Goal: Task Accomplishment & Management: Manage account settings

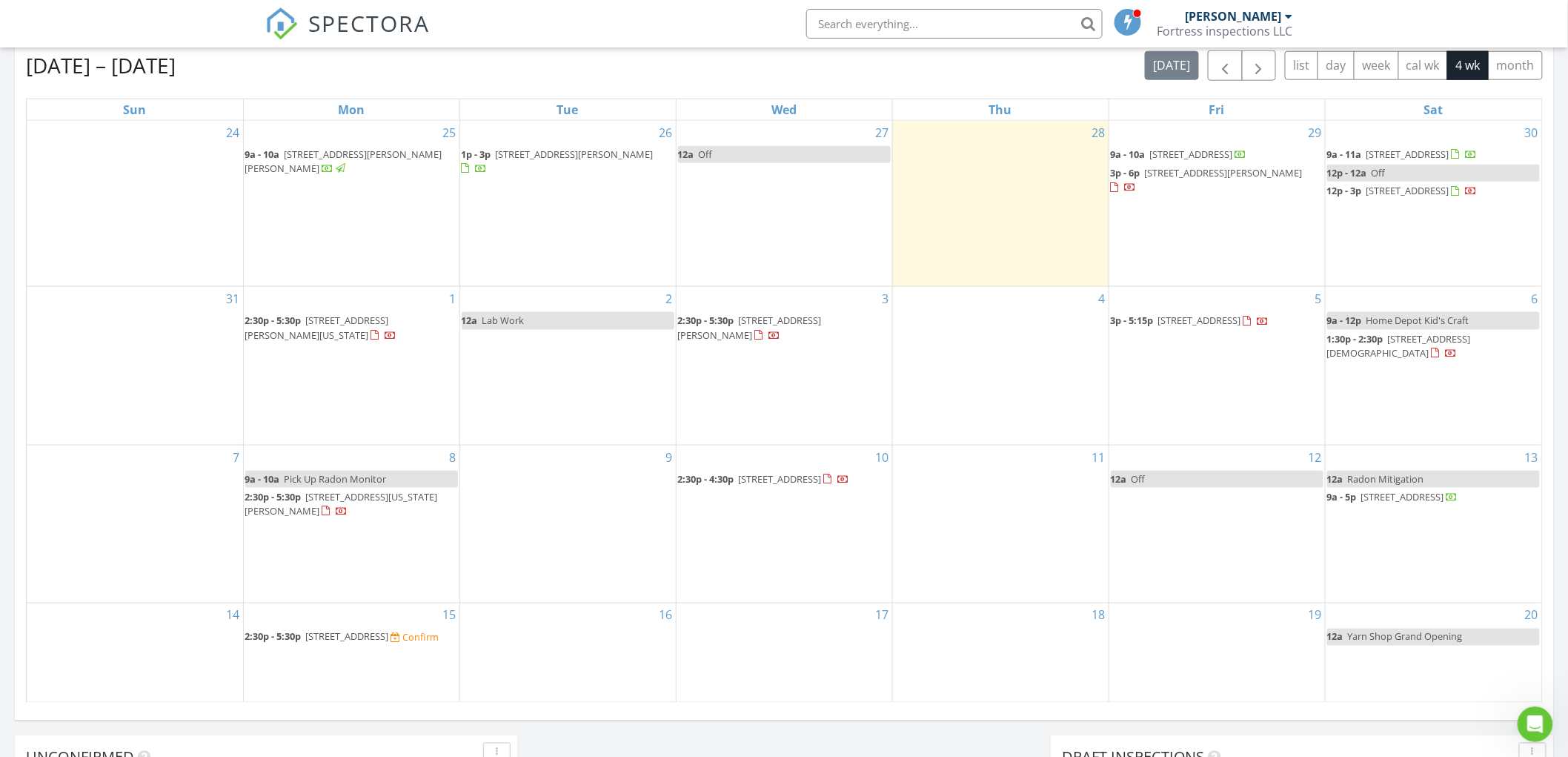
scroll to position [1376, 1595]
click at [373, 631] on span "131 Lighthouse Way, Charleston 25302" at bounding box center [348, 636] width 83 height 14
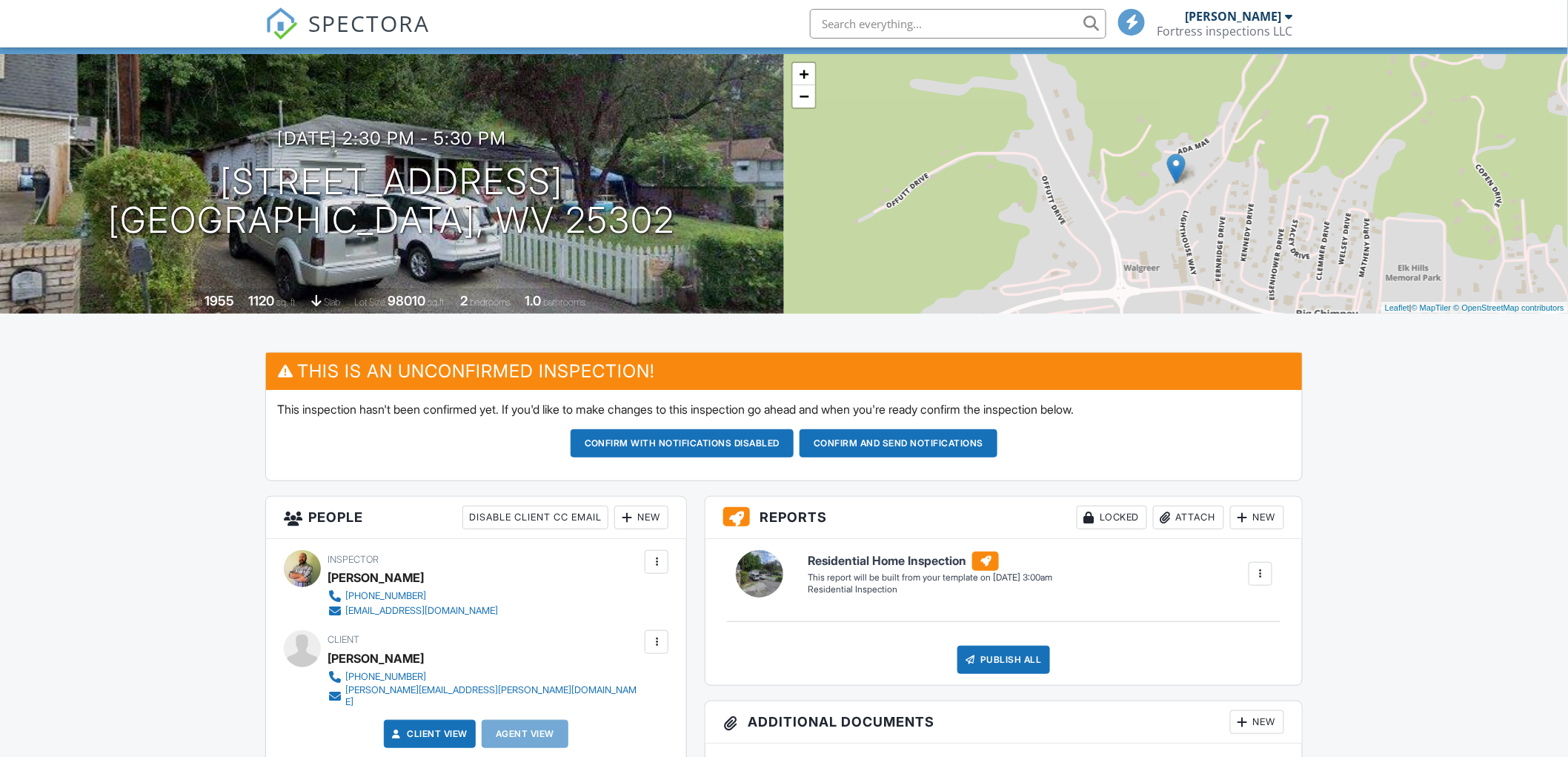
click at [879, 30] on input "text" at bounding box center [958, 23] width 297 height 30
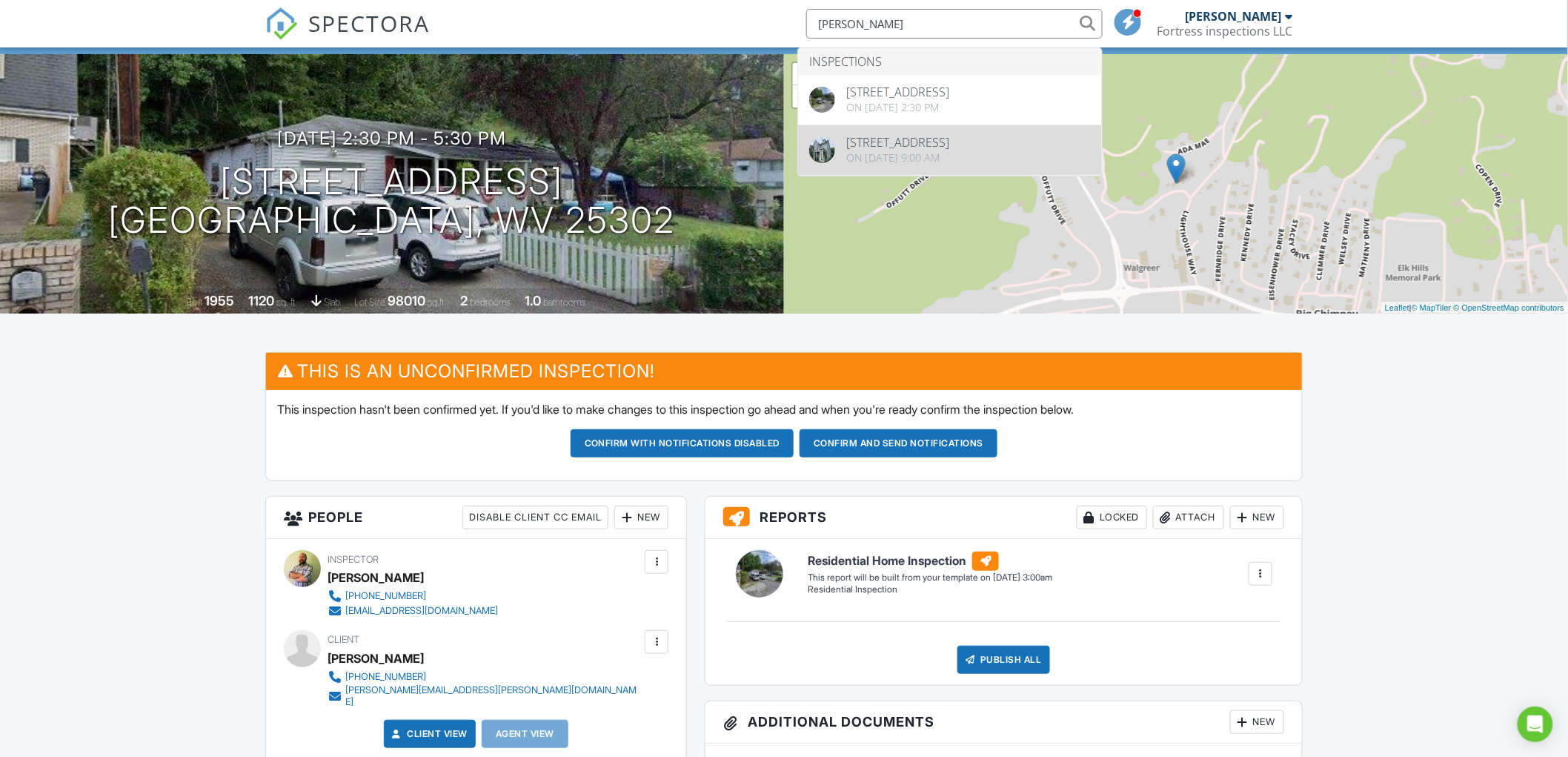
type input "corbin beall"
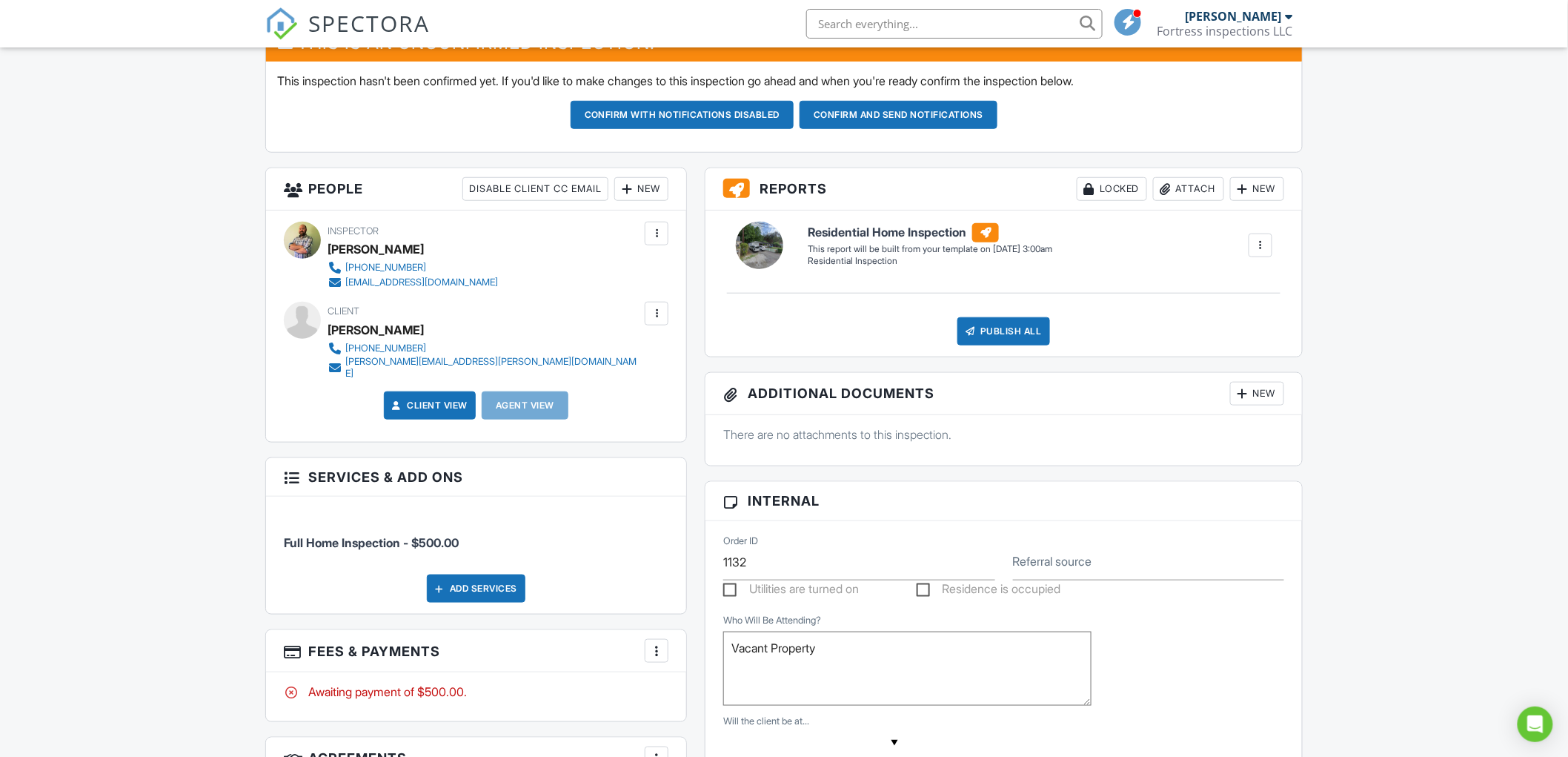
scroll to position [412, 0]
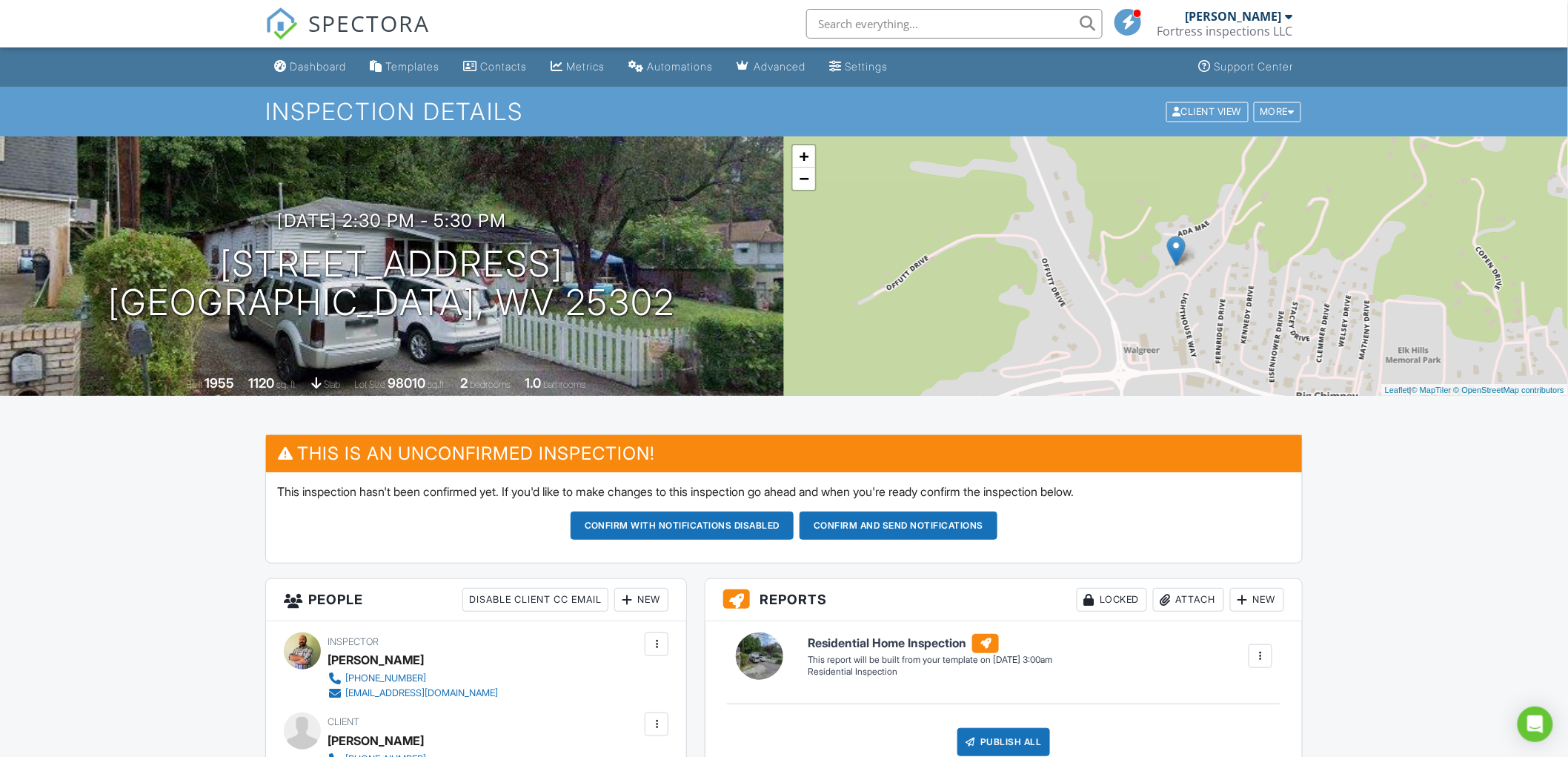
click at [639, 602] on div "New" at bounding box center [641, 599] width 54 height 23
click at [686, 714] on li "Listing Agent" at bounding box center [694, 720] width 146 height 37
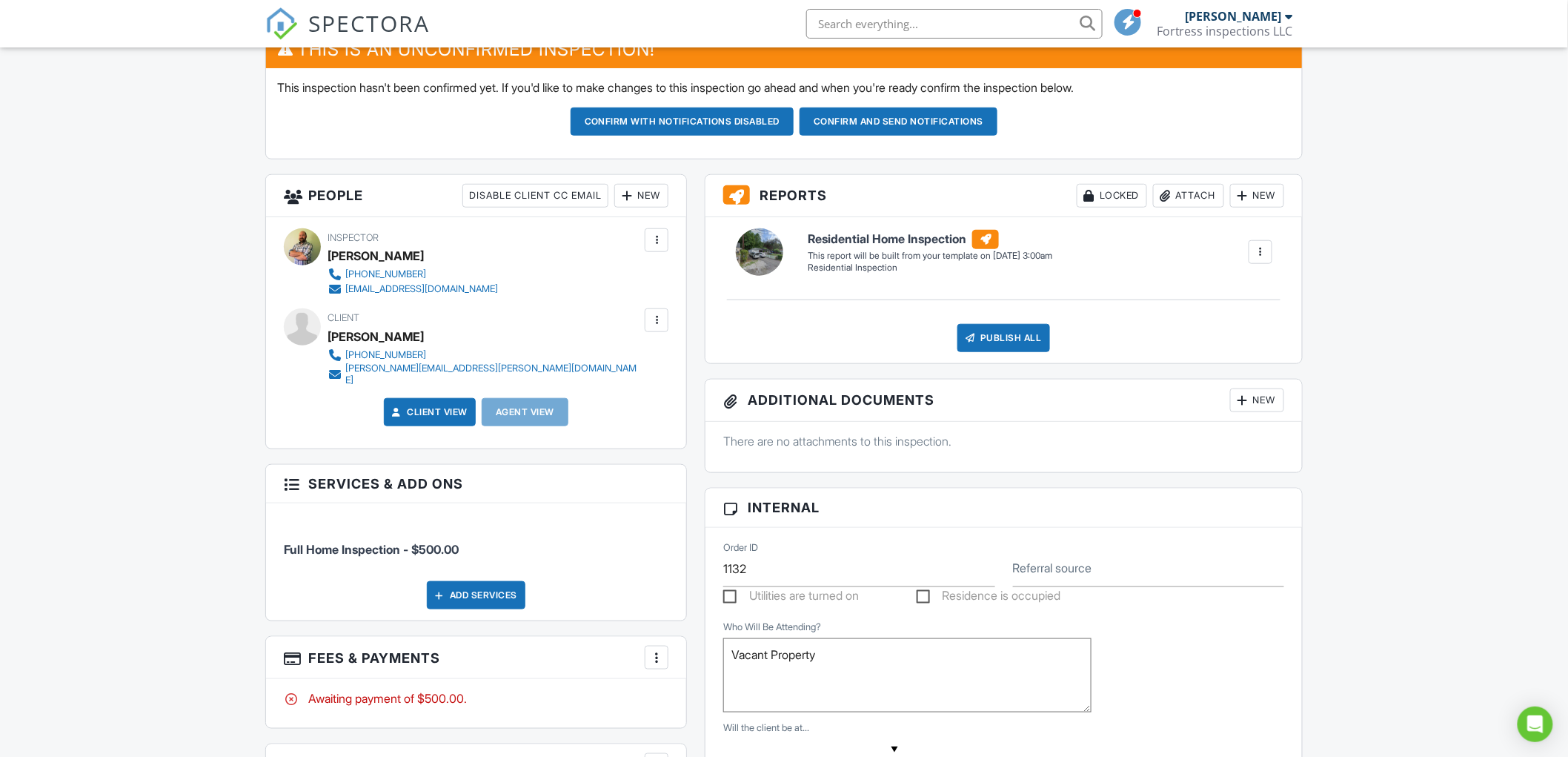
scroll to position [494, 0]
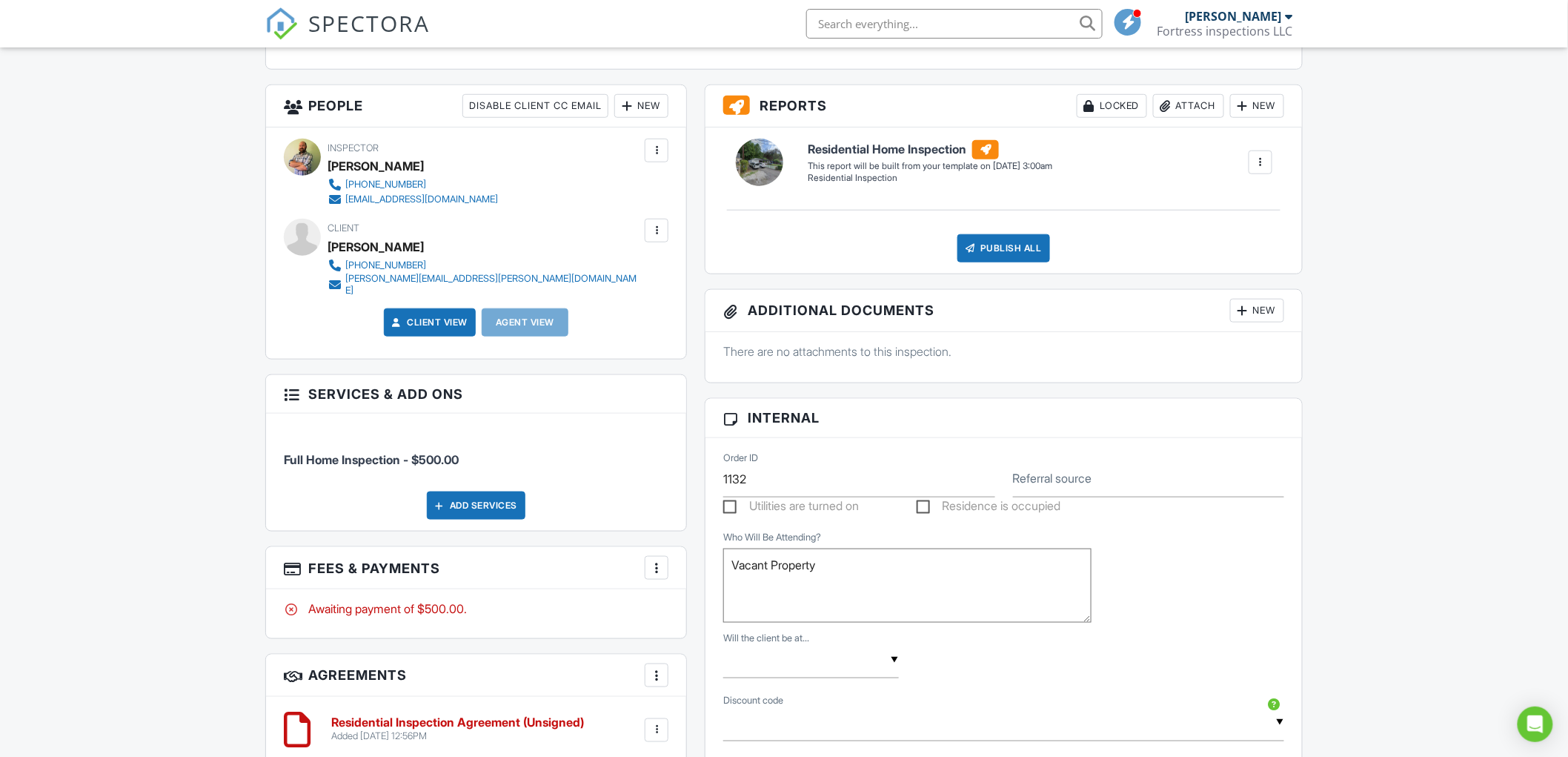
click at [656, 560] on div at bounding box center [656, 568] width 15 height 15
click at [708, 608] on li "Edit Fees & Payments" at bounding box center [731, 613] width 155 height 37
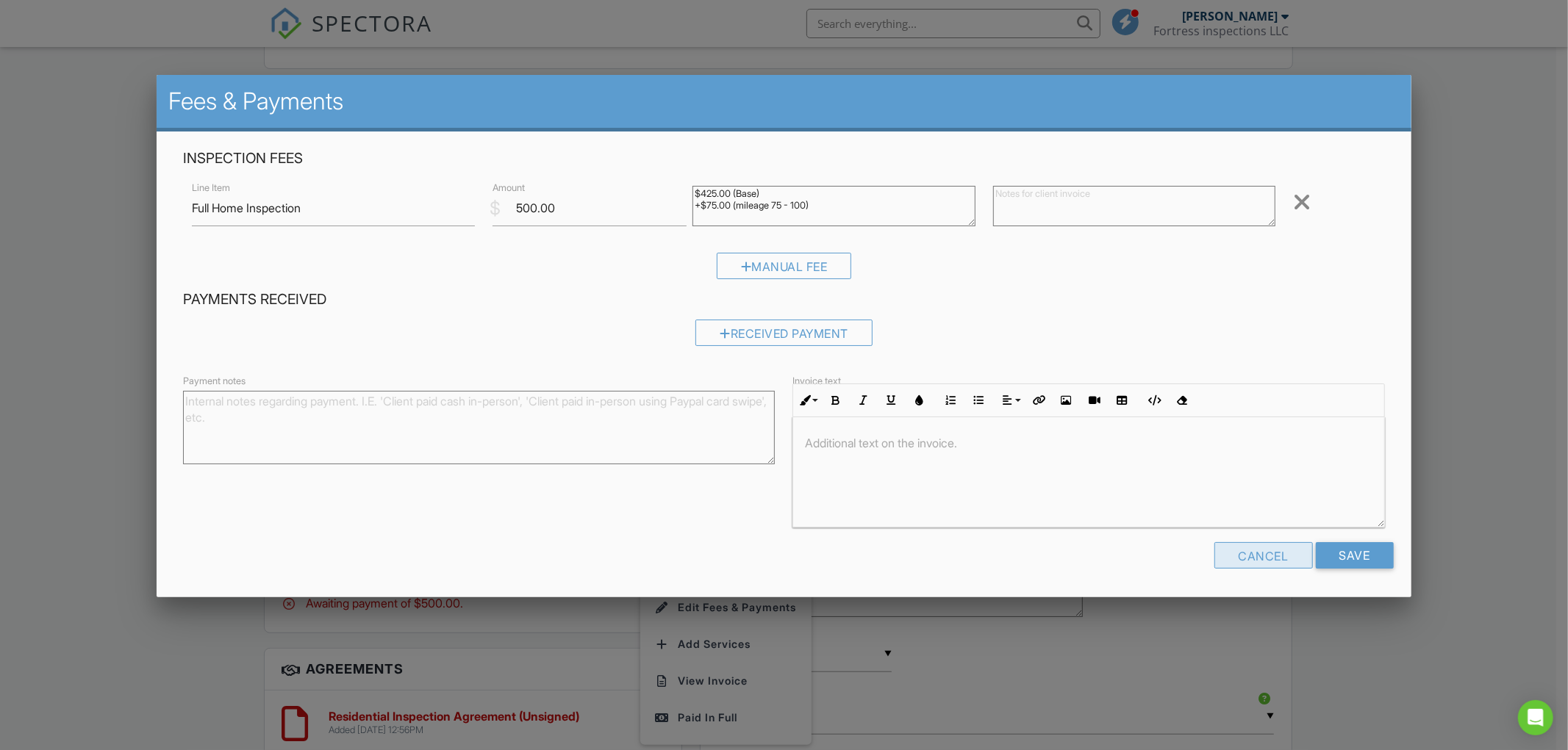
click at [1245, 554] on div "Cancel" at bounding box center [1263, 555] width 99 height 26
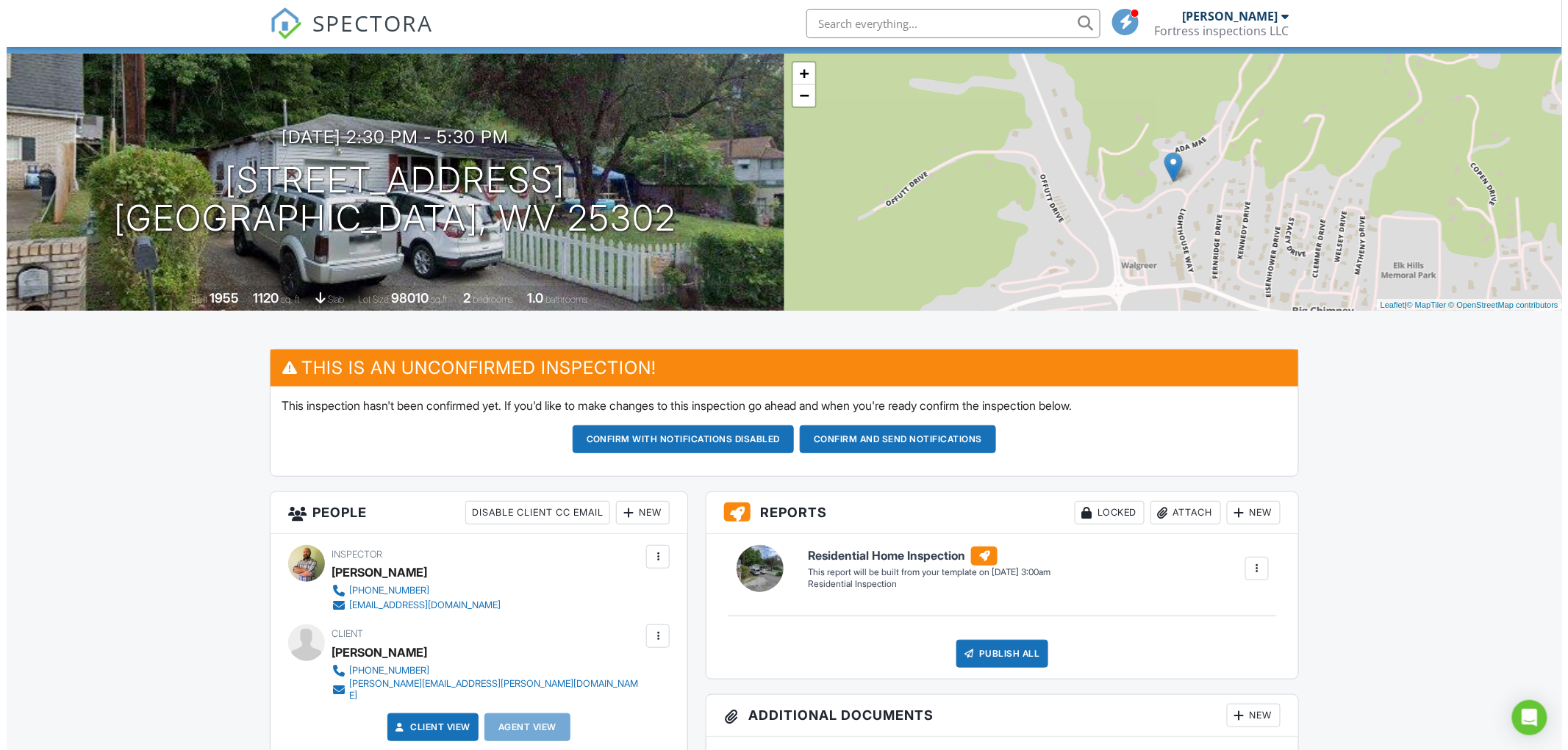
scroll to position [0, 0]
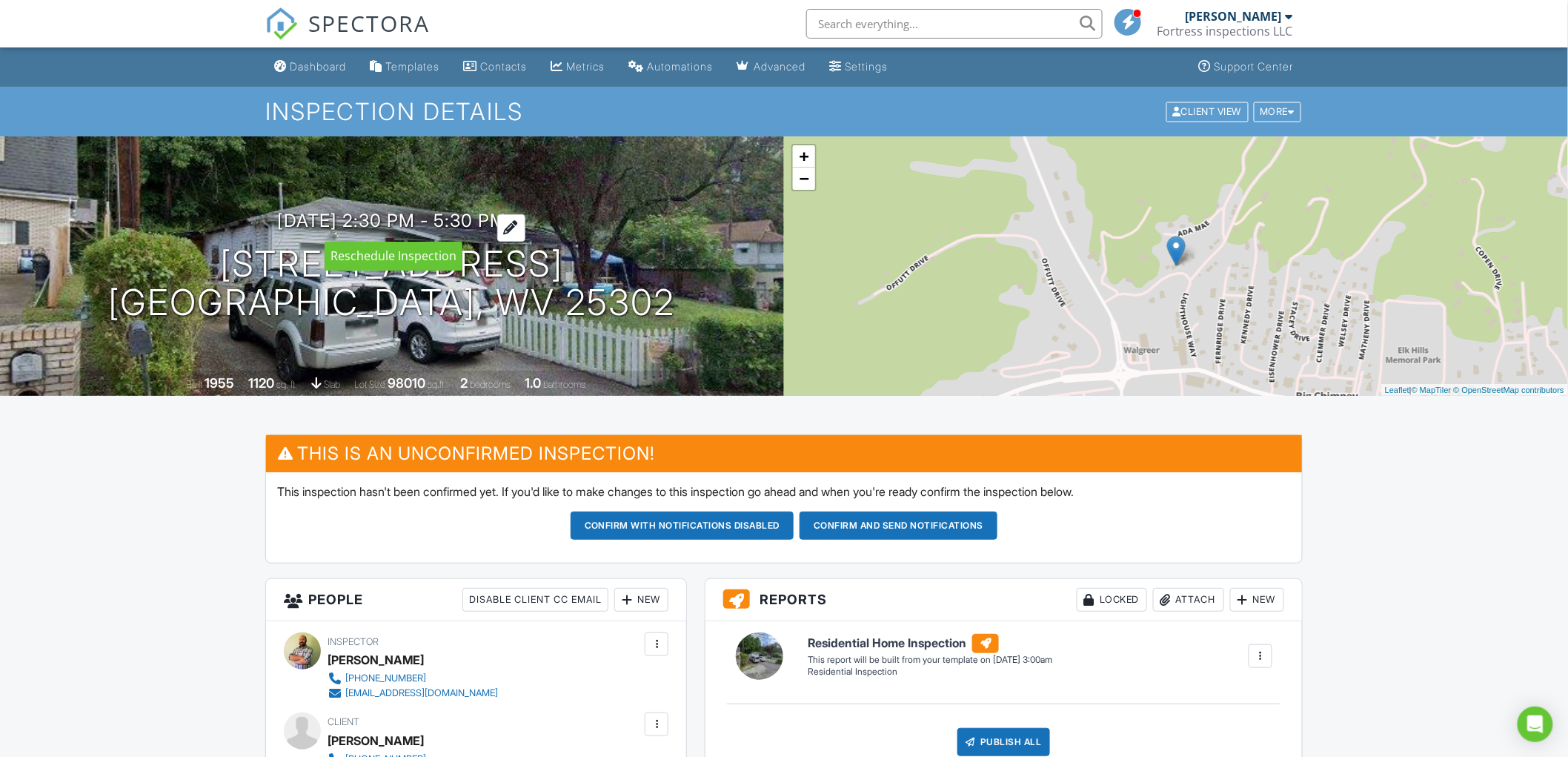
click at [499, 218] on h3 "09/15/2025 2:30 pm - 5:30 pm" at bounding box center [392, 220] width 229 height 20
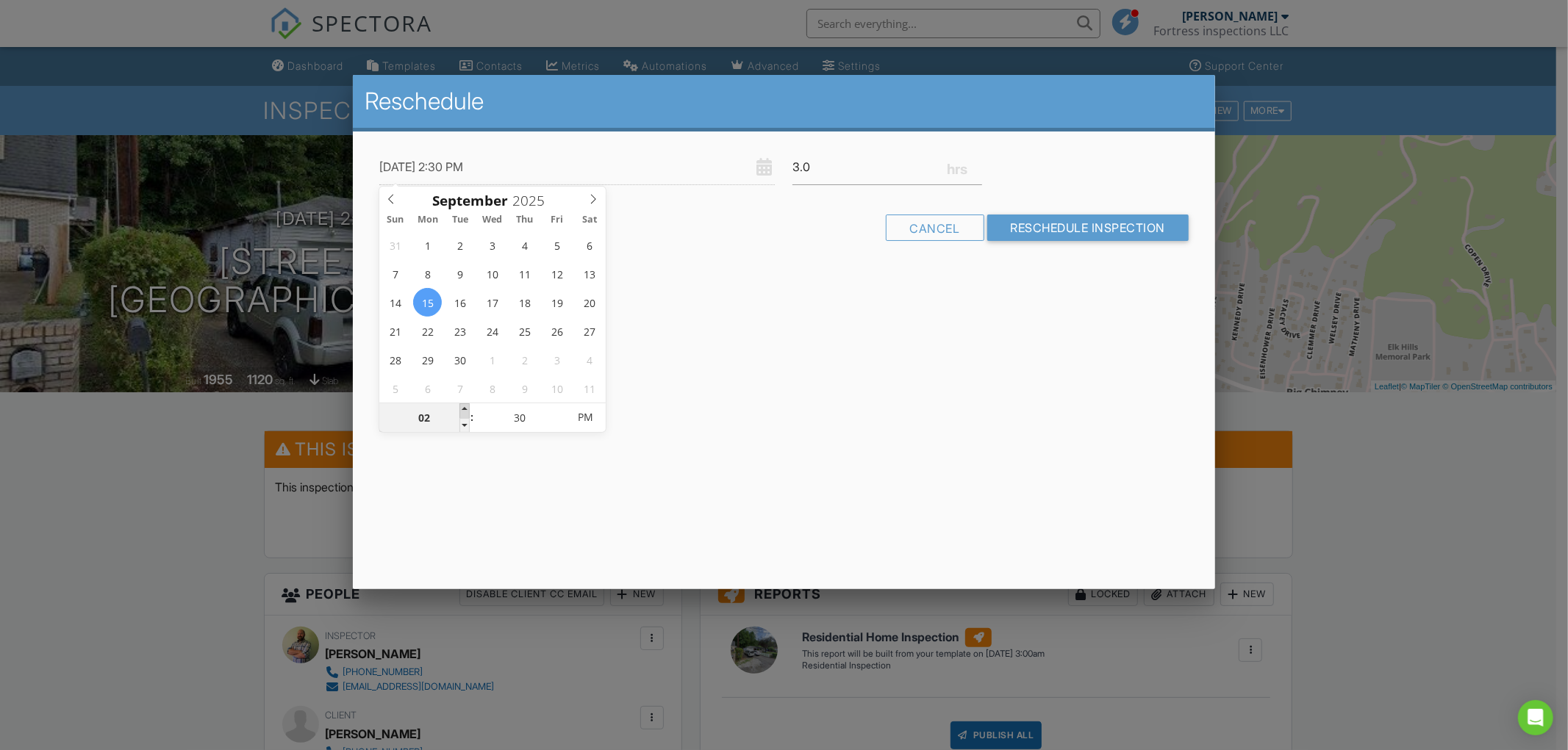
type input "09/15/2025 3:30 PM"
type input "03"
click at [466, 406] on span at bounding box center [464, 410] width 10 height 14
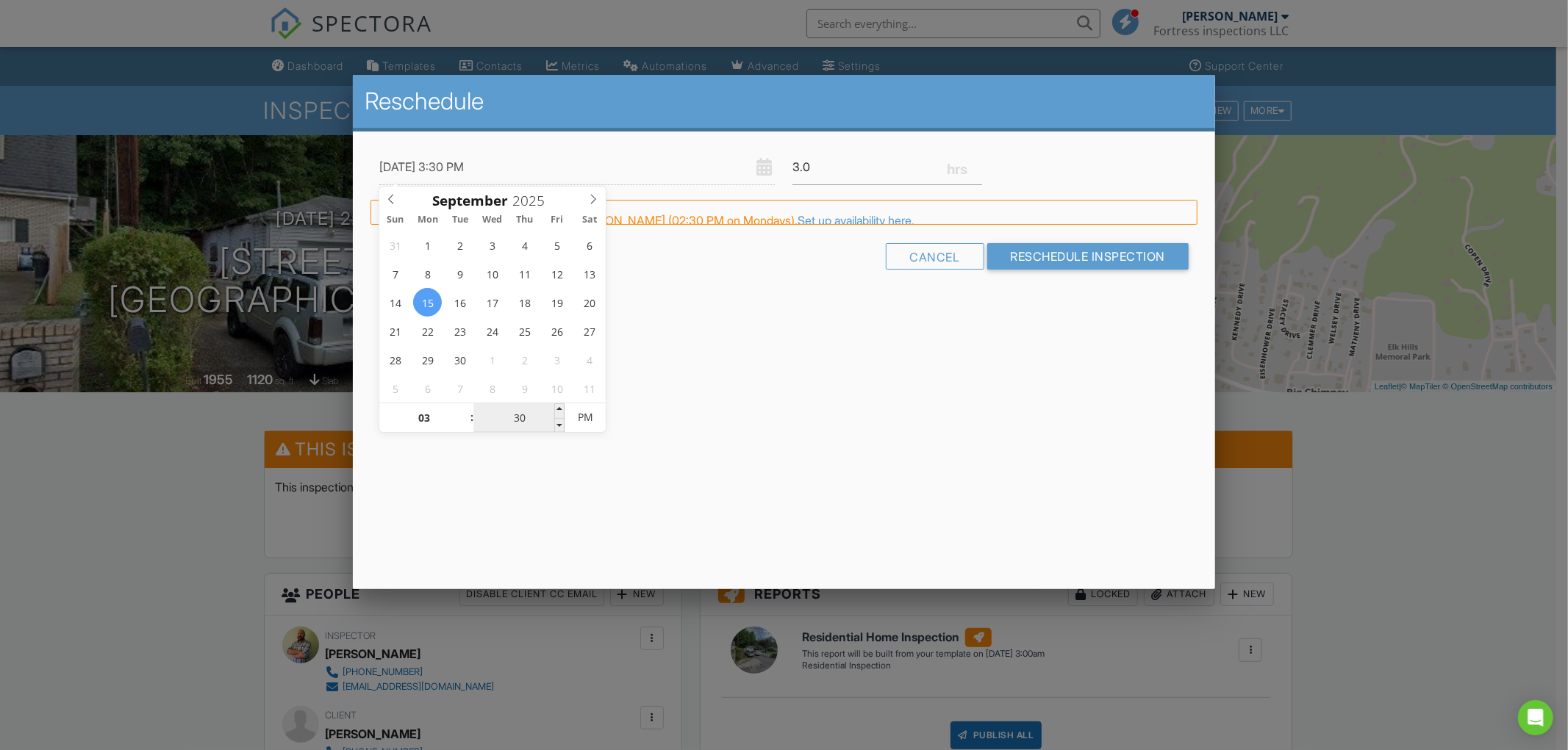
click at [519, 417] on input "30" at bounding box center [519, 417] width 91 height 30
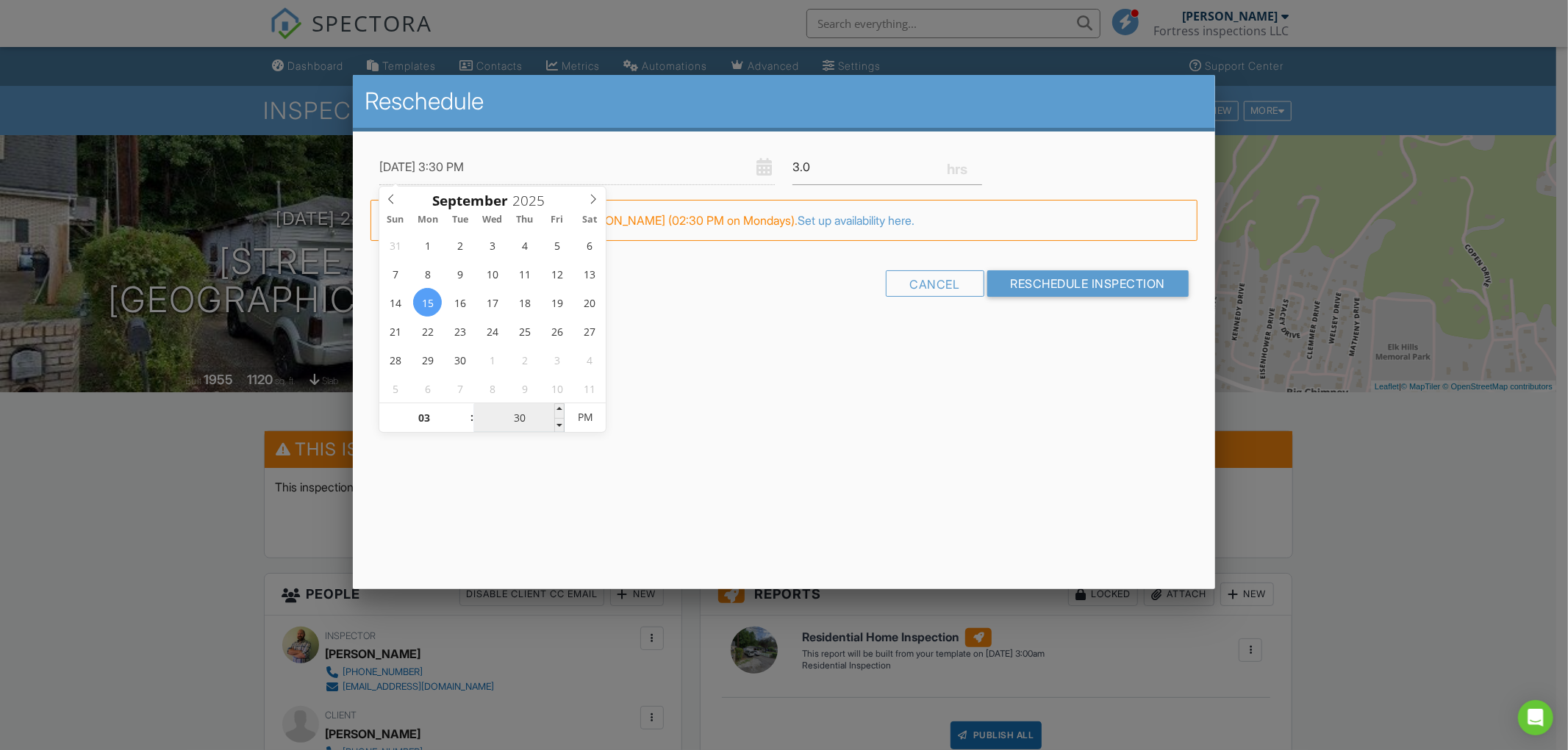
type input "[DATE] 3:00 PM"
type input "00"
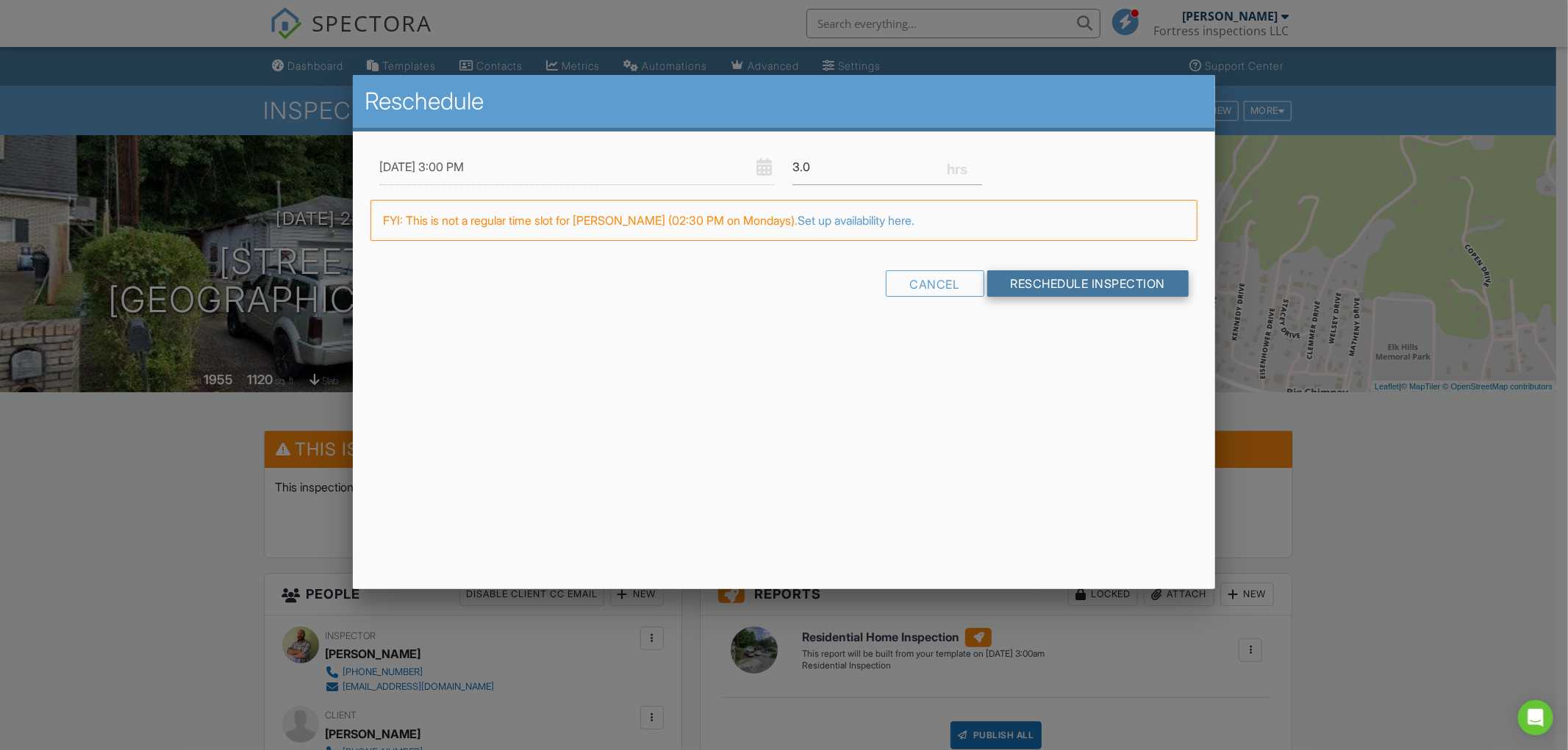
click at [1032, 284] on input "Reschedule Inspection" at bounding box center [1089, 283] width 202 height 26
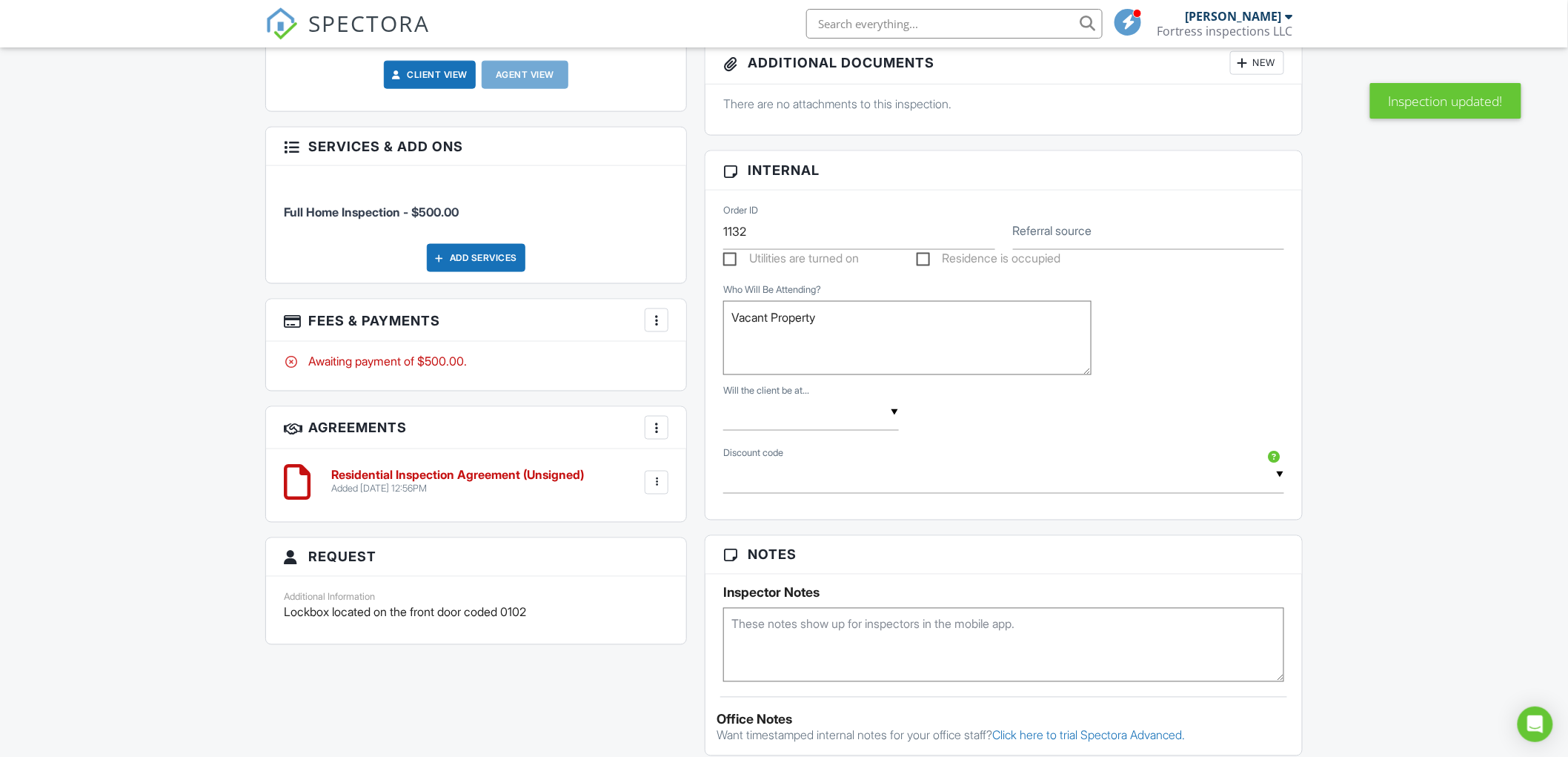
click at [848, 620] on textarea at bounding box center [1004, 645] width 561 height 74
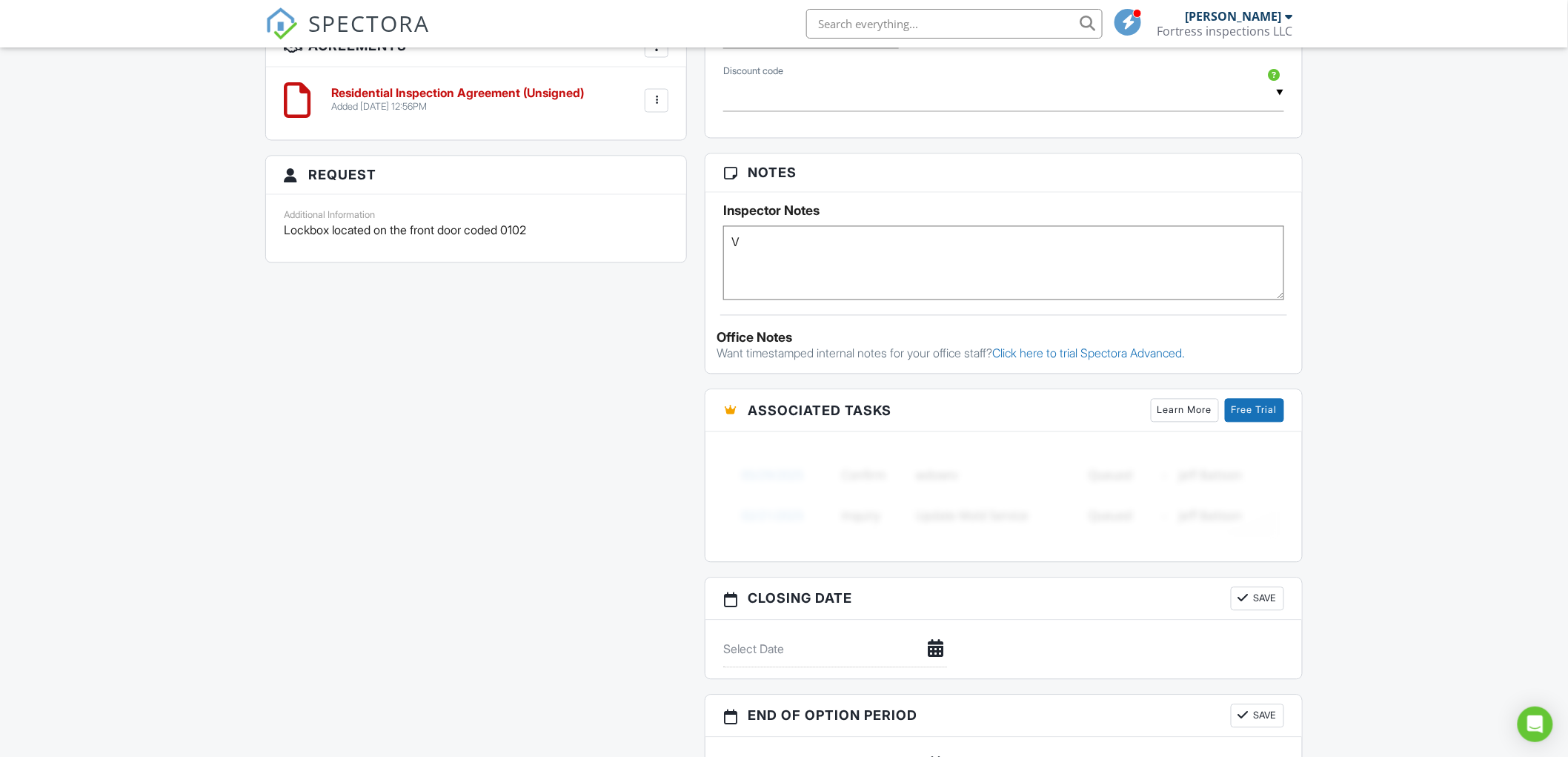
scroll to position [1153, 0]
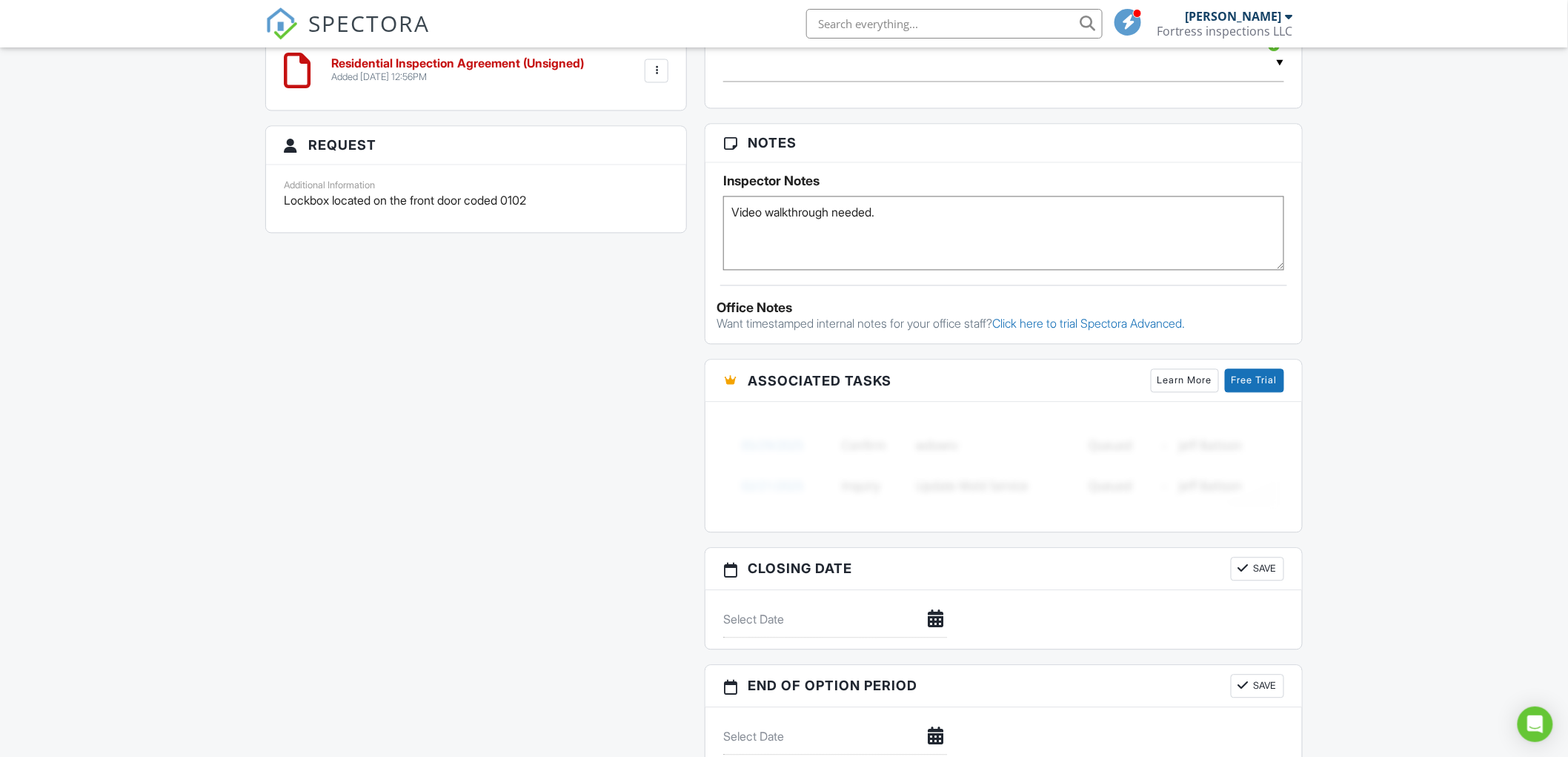
click at [735, 206] on textarea "Video walkthrough needed." at bounding box center [1004, 234] width 561 height 74
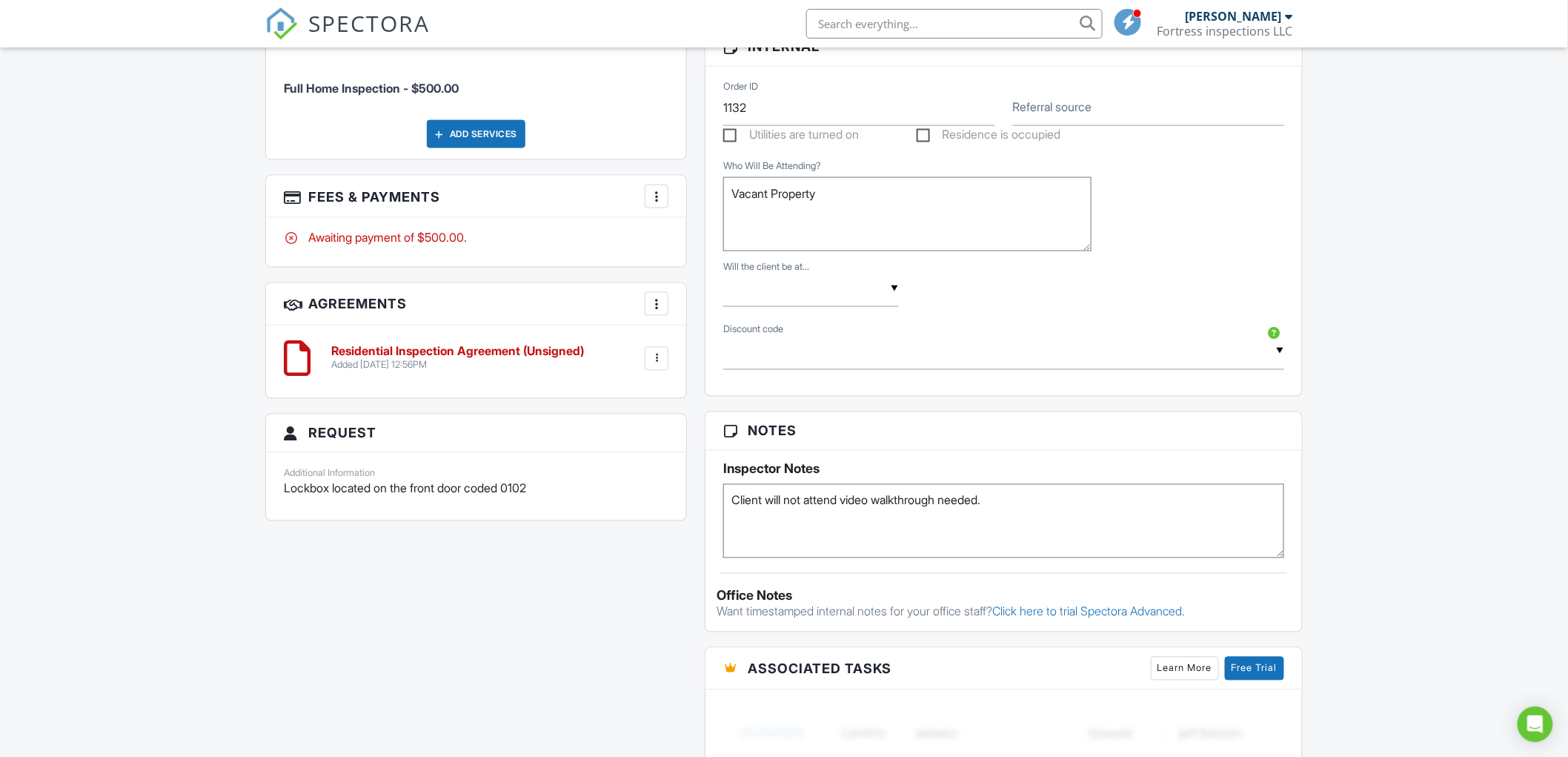
scroll to position [907, 0]
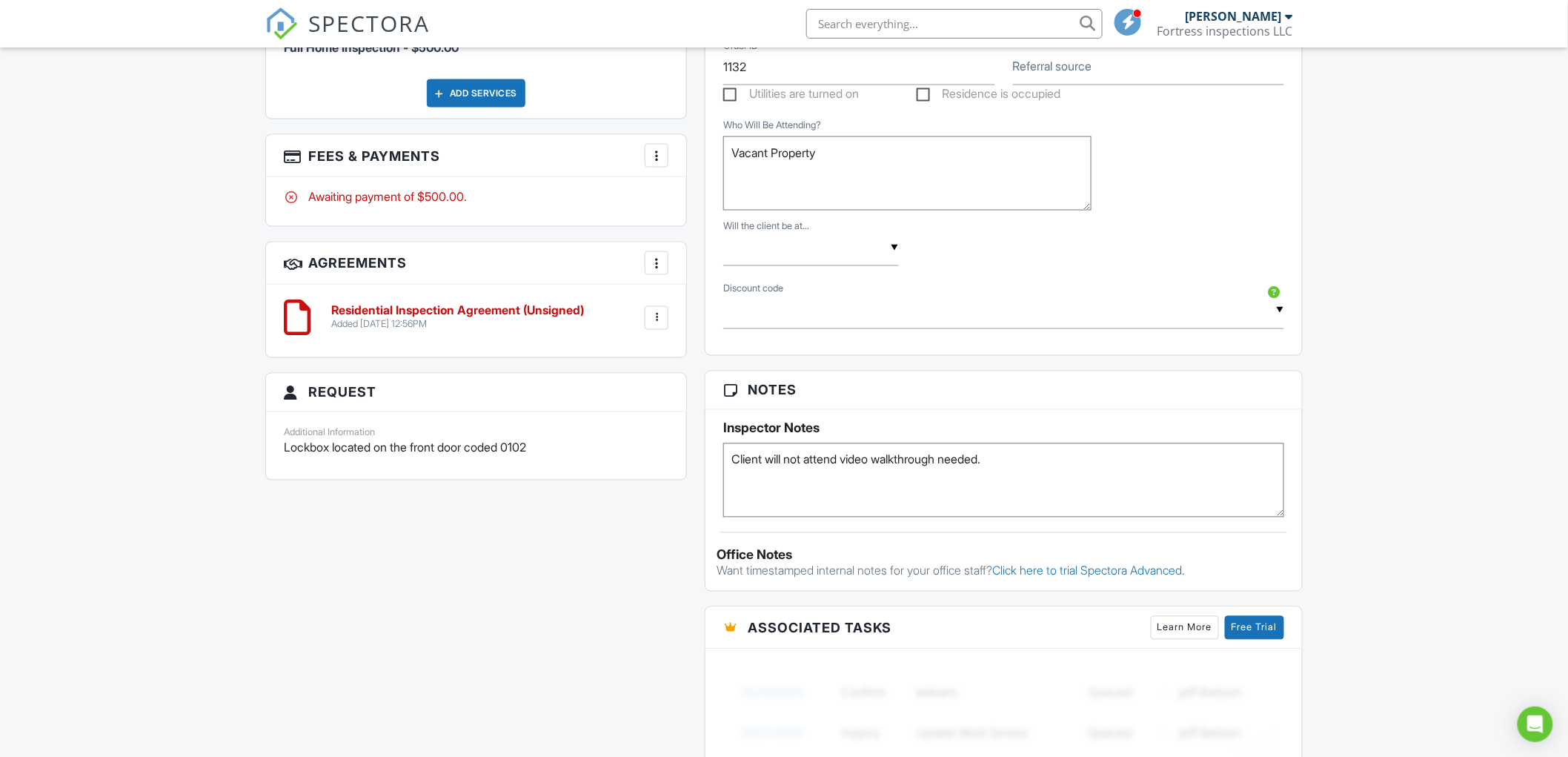
drag, startPoint x: 843, startPoint y: 461, endPoint x: 891, endPoint y: 442, distance: 51.6
click at [843, 460] on textarea "Client will not attend video walkthrough needed." at bounding box center [1004, 480] width 561 height 74
type textarea "Client will not attend, video walkthrough needed."
click at [1389, 407] on div "Dashboard Templates Contacts Metrics Automations Advanced Settings Support Cent…" at bounding box center [784, 196] width 1568 height 2110
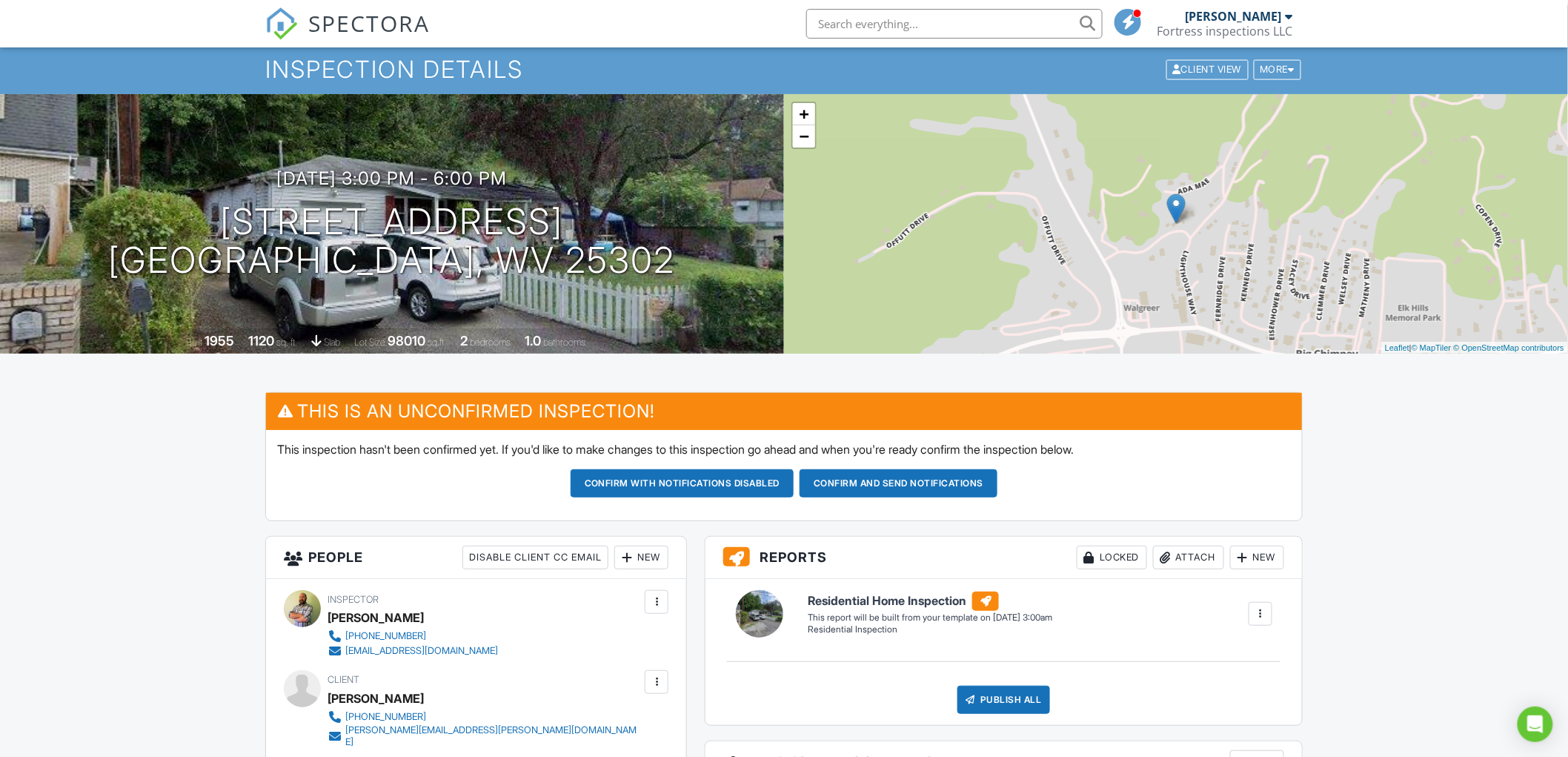
scroll to position [0, 0]
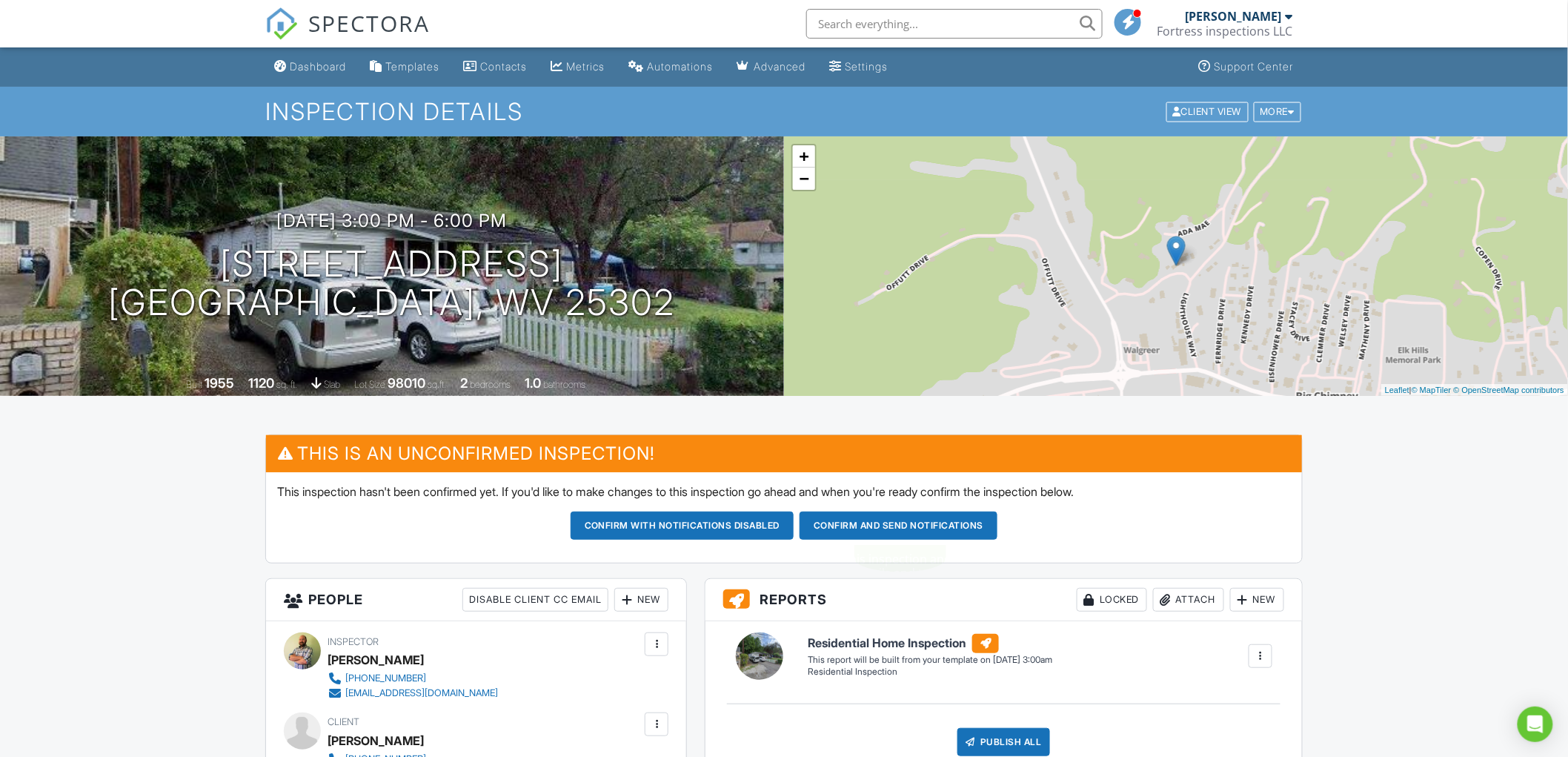
click at [795, 532] on button "Confirm and send notifications" at bounding box center [682, 526] width 224 height 28
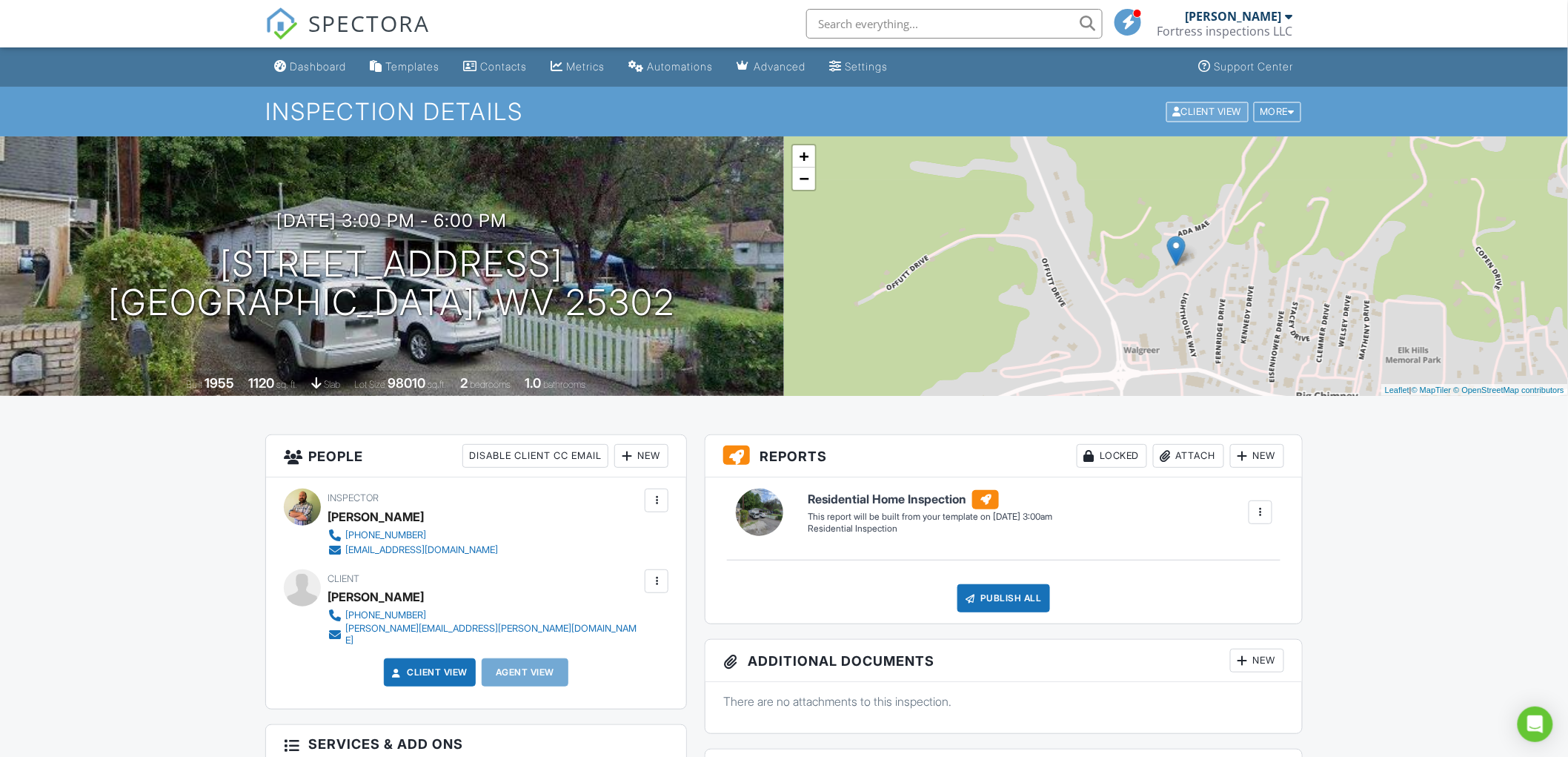
click at [1196, 106] on div "Client View" at bounding box center [1208, 112] width 82 height 20
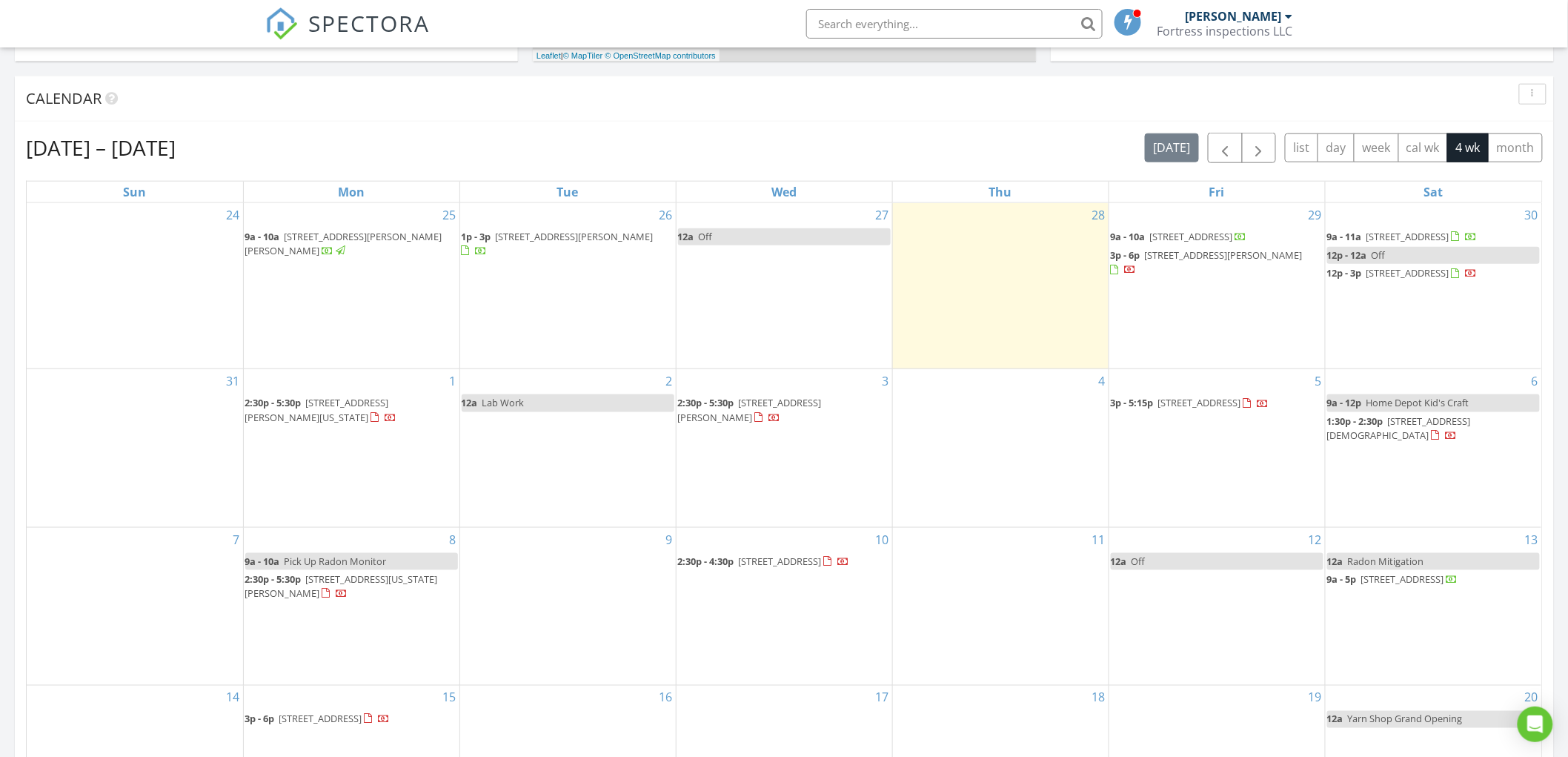
scroll to position [658, 0]
